Goal: Information Seeking & Learning: Learn about a topic

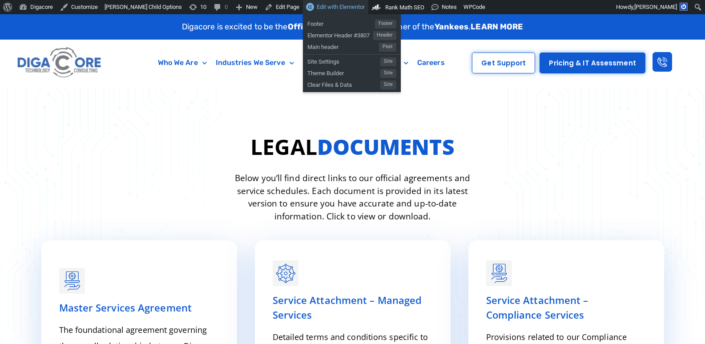
click at [317, 7] on span "Edit with Elementor" at bounding box center [341, 7] width 48 height 7
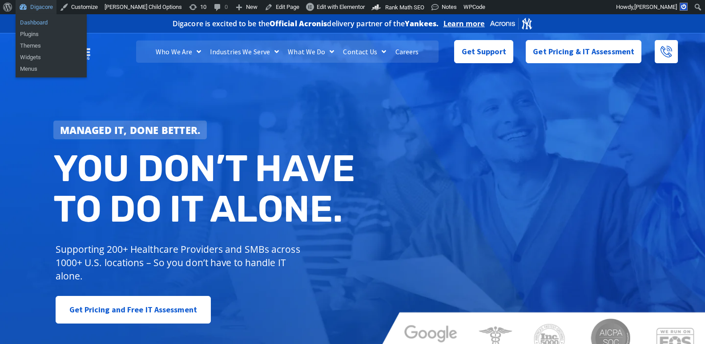
click at [33, 22] on link "Dashboard" at bounding box center [51, 23] width 71 height 12
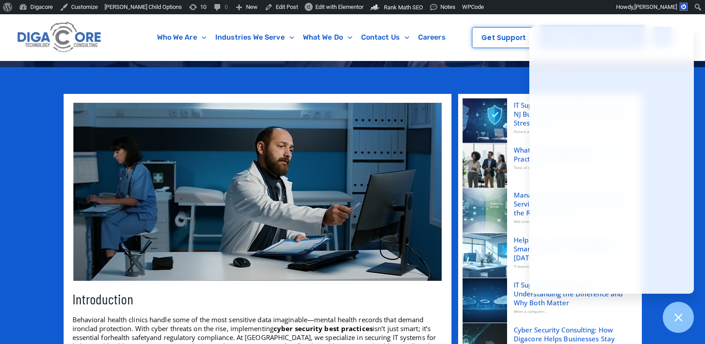
scroll to position [89, 0]
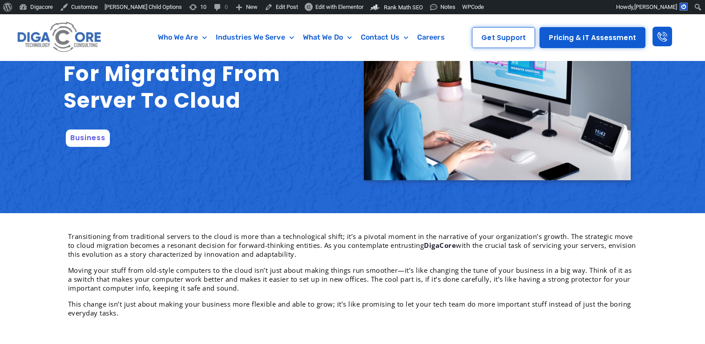
scroll to position [45, 0]
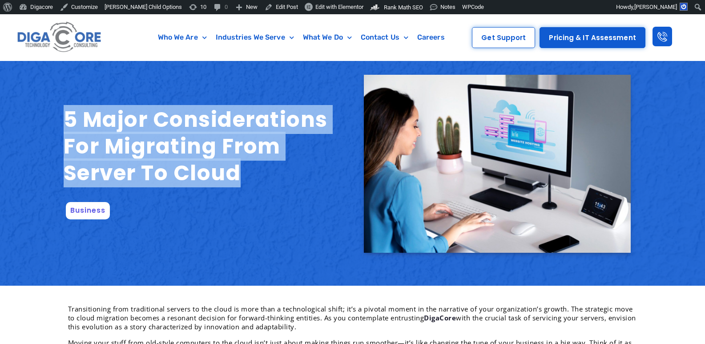
drag, startPoint x: 58, startPoint y: 114, endPoint x: 272, endPoint y: 171, distance: 220.7
click at [272, 171] on section "5 Major Considerations for Migrating from Server to Cloud Business" at bounding box center [352, 164] width 705 height 244
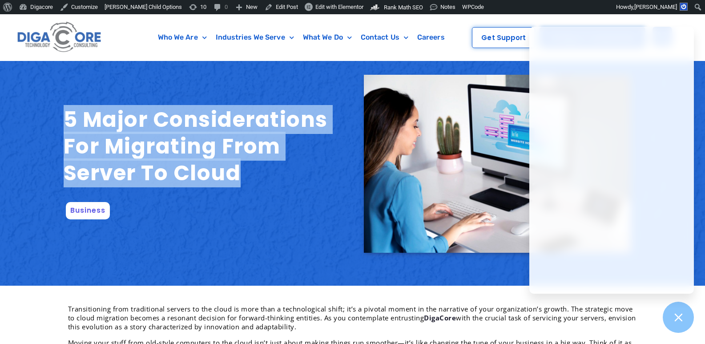
copy section "5 Major Considerations for Migrating from Server to Cloud"
